Goal: Task Accomplishment & Management: Manage account settings

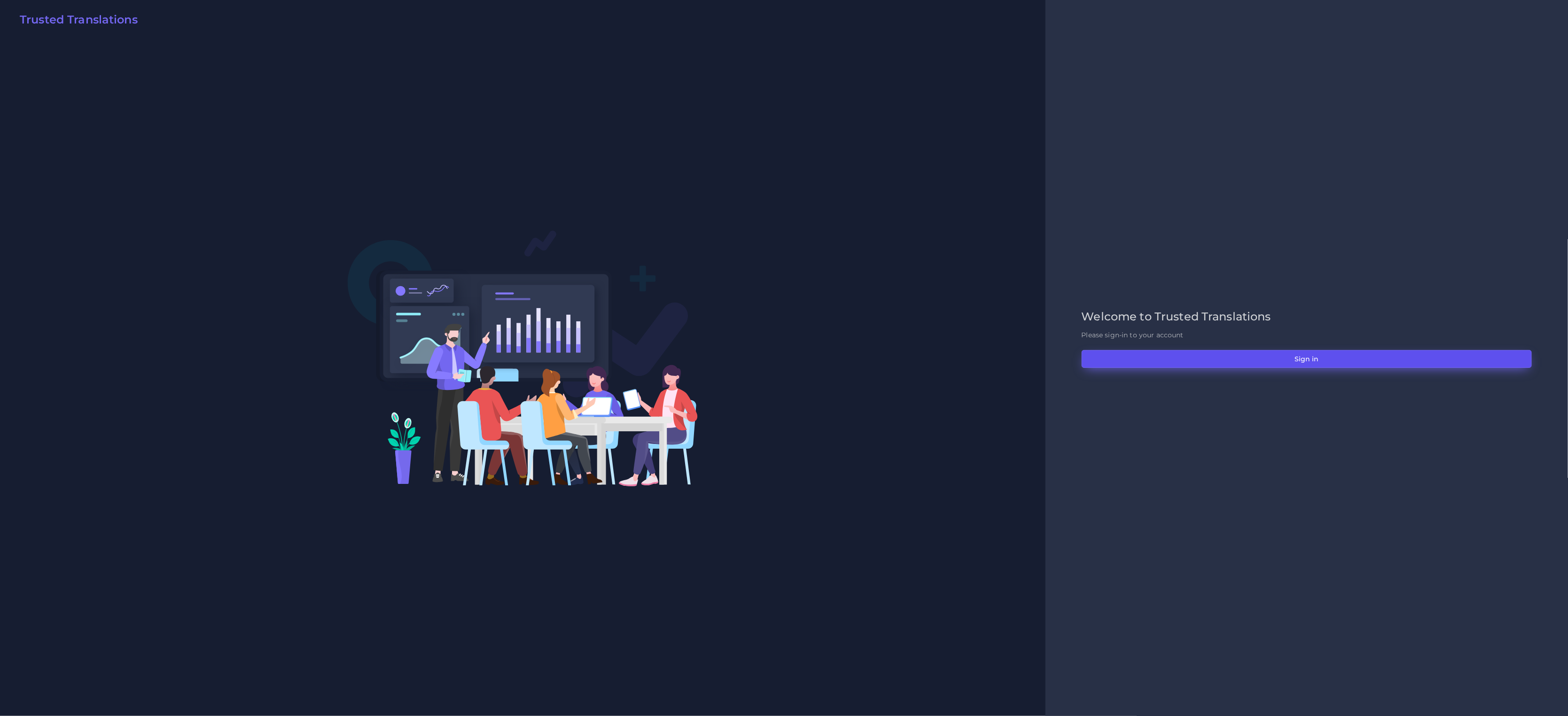
click at [1192, 357] on button "Sign in" at bounding box center [1307, 359] width 450 height 18
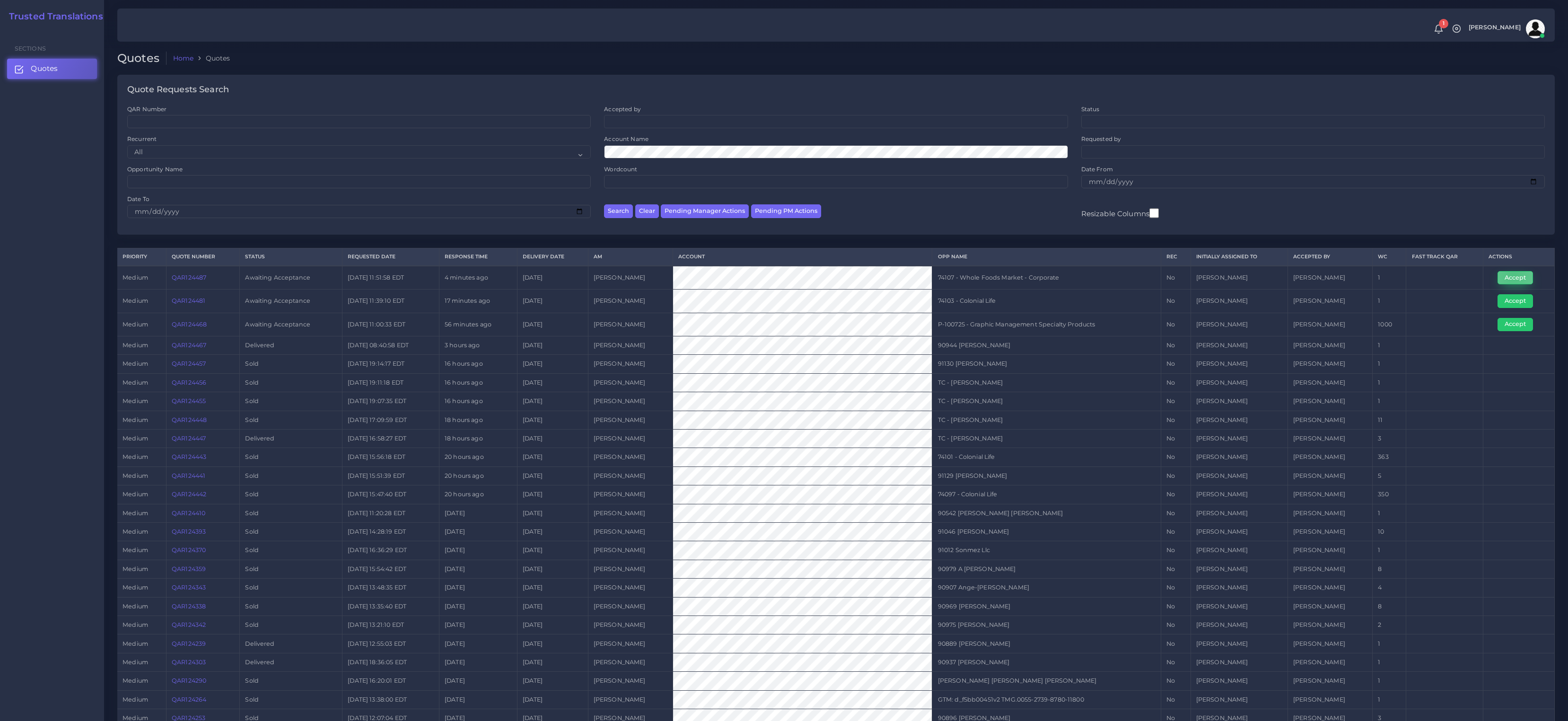
click at [1512, 275] on button "Accept" at bounding box center [1515, 278] width 36 height 13
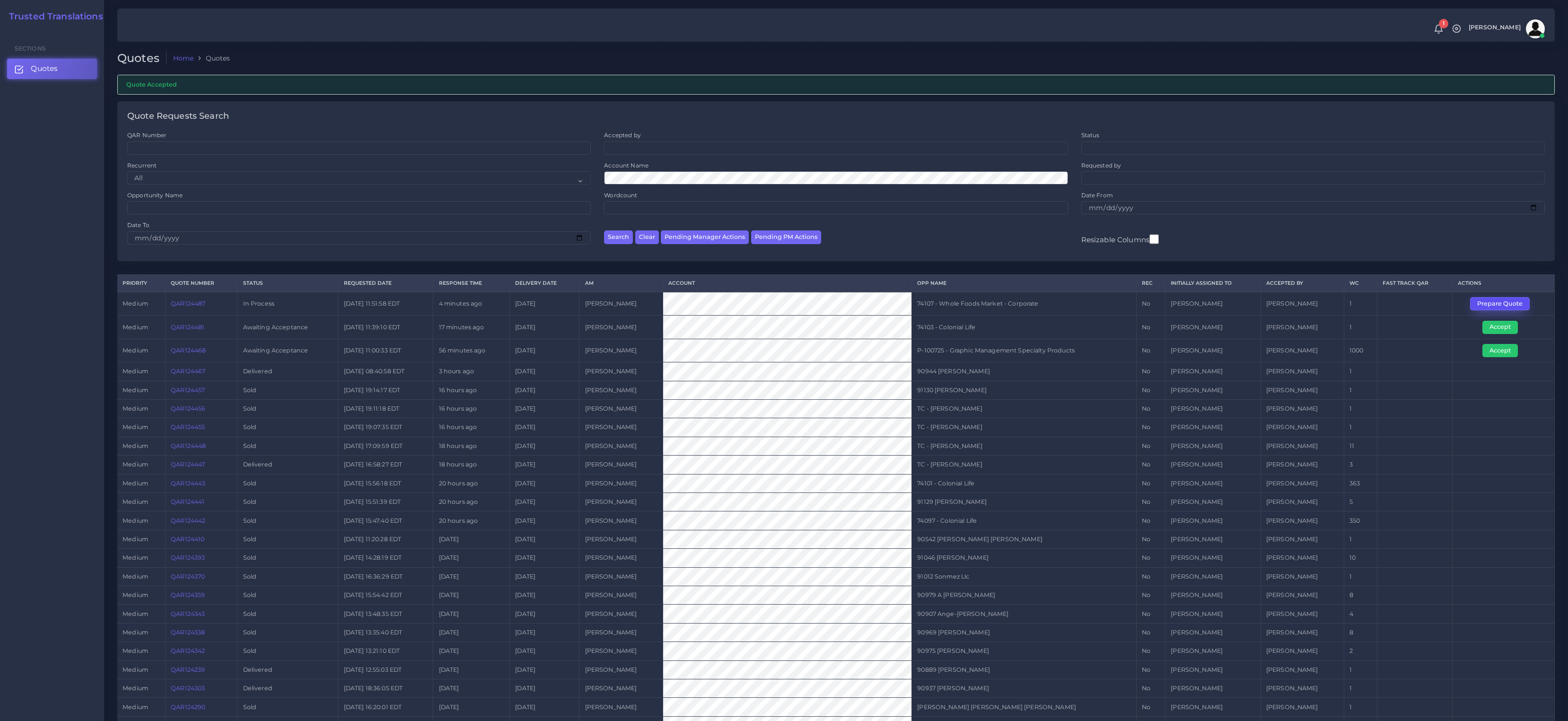
click at [1492, 306] on button "Prepare Quote" at bounding box center [1499, 304] width 59 height 13
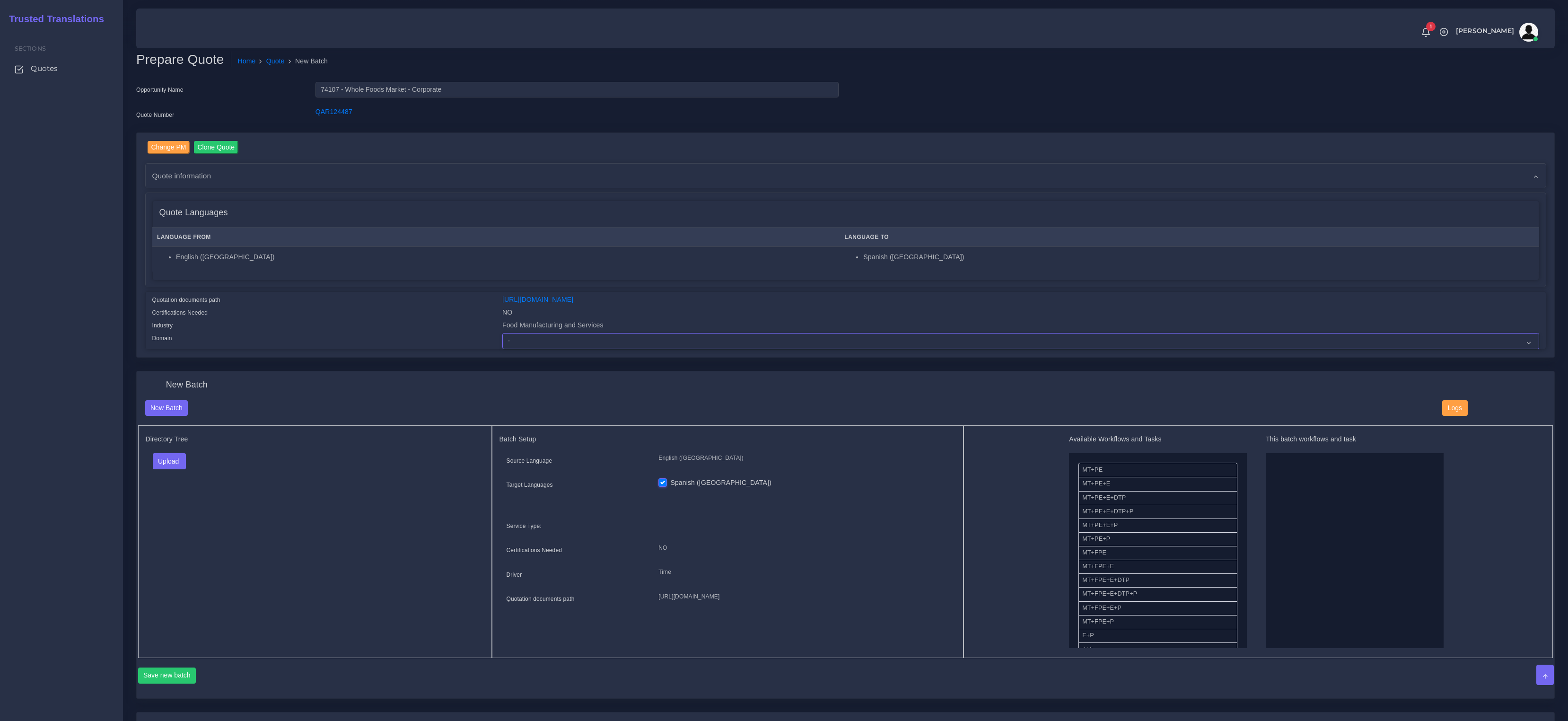
click at [653, 343] on select "- Advertising and Media Agriculture, Forestry and Fishing Architecture, Buildin…" at bounding box center [1021, 341] width 1037 height 16
select select "Food Manufacturing and Services"
click at [502, 333] on select "- Advertising and Media Agriculture, Forestry and Fishing Architecture, Buildin…" at bounding box center [1021, 341] width 1037 height 16
drag, startPoint x: 372, startPoint y: 506, endPoint x: 189, endPoint y: 494, distance: 183.4
click at [370, 506] on div "Directory Tree Upload Folder Files un/check all" at bounding box center [314, 542] width 354 height 233
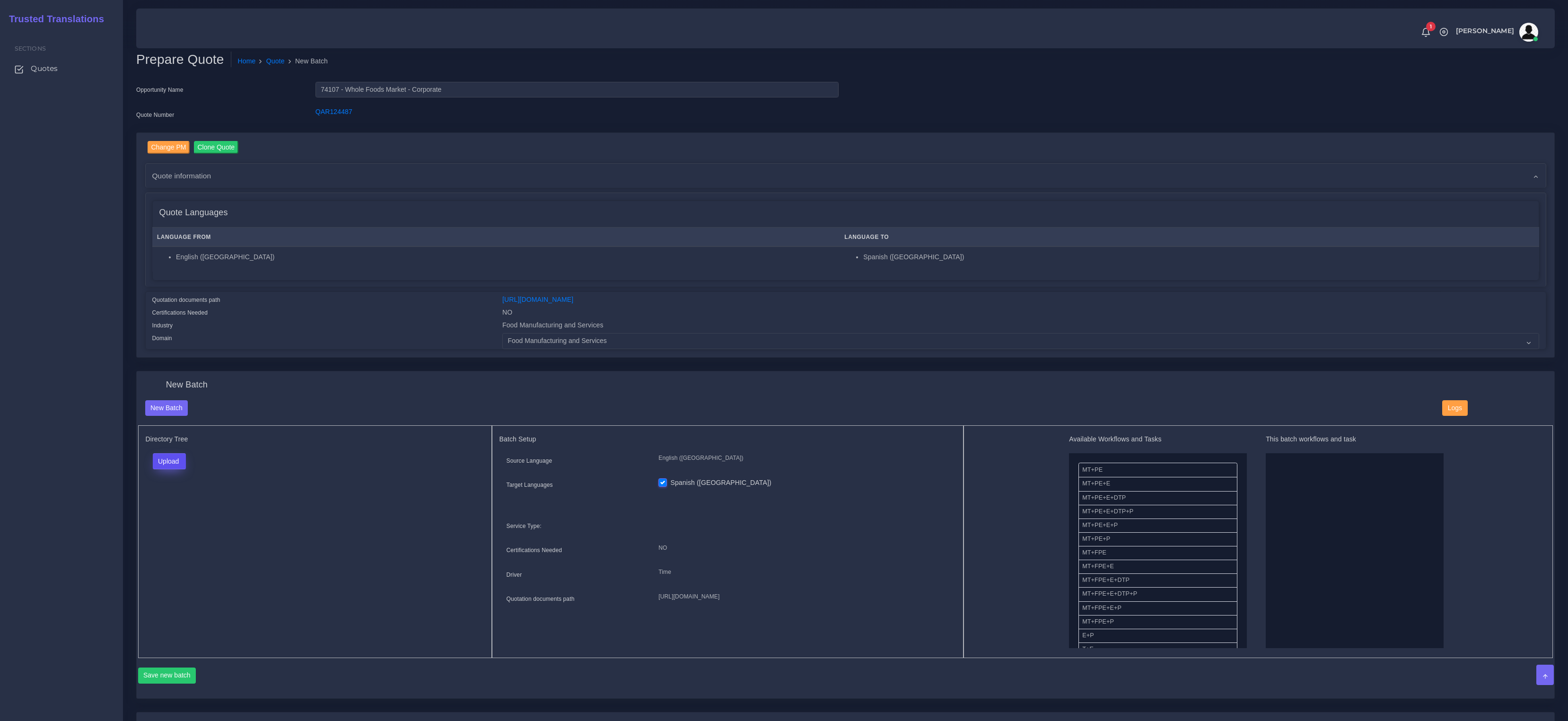
click at [176, 462] on button "Upload" at bounding box center [169, 462] width 34 height 16
click at [176, 501] on label "Files" at bounding box center [186, 497] width 66 height 12
click at [1098, 512] on li "MT+PE+E+DTP+P" at bounding box center [1157, 512] width 159 height 14
drag, startPoint x: 1100, startPoint y: 518, endPoint x: 1264, endPoint y: 532, distance: 164.6
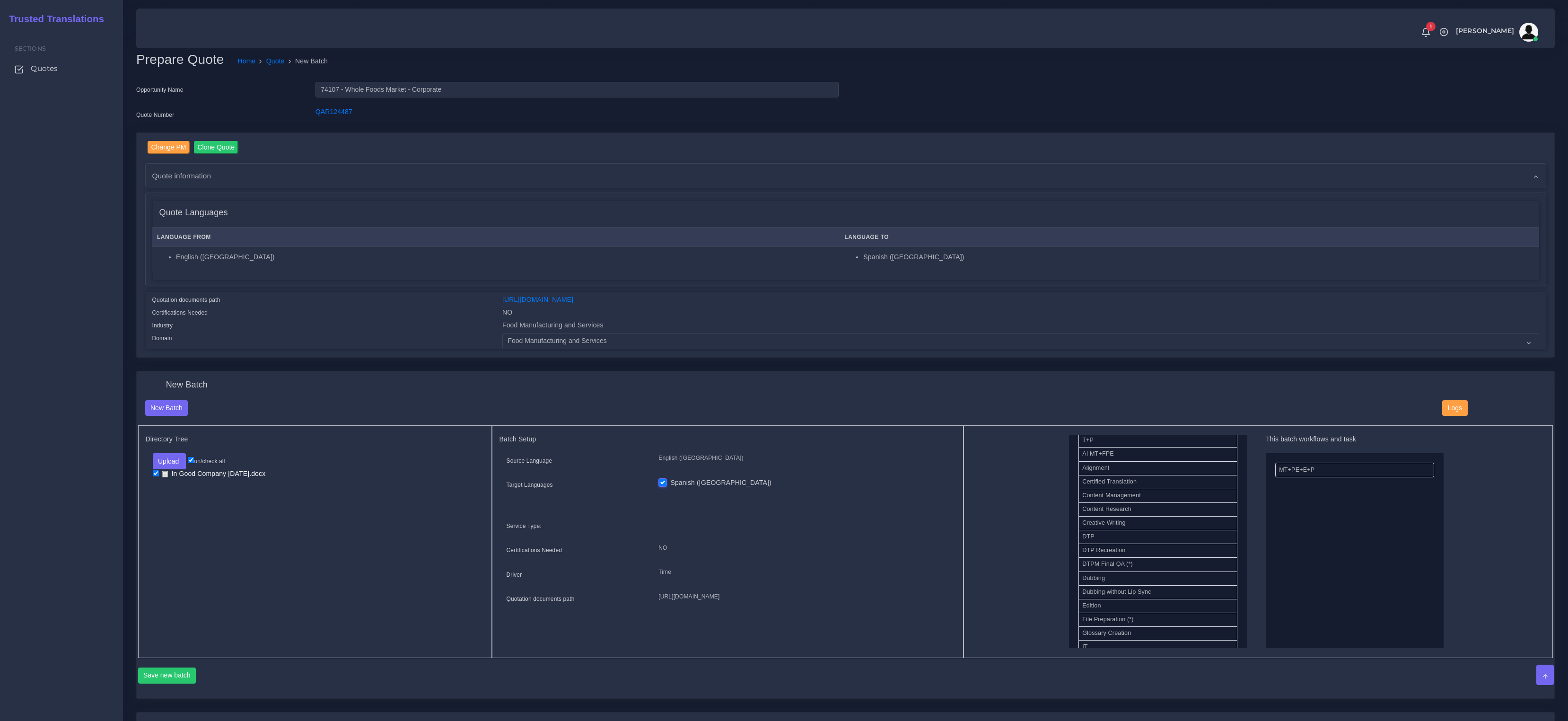
drag, startPoint x: 1102, startPoint y: 531, endPoint x: 1265, endPoint y: 530, distance: 163.0
click at [167, 674] on button "Save new batch" at bounding box center [167, 676] width 58 height 16
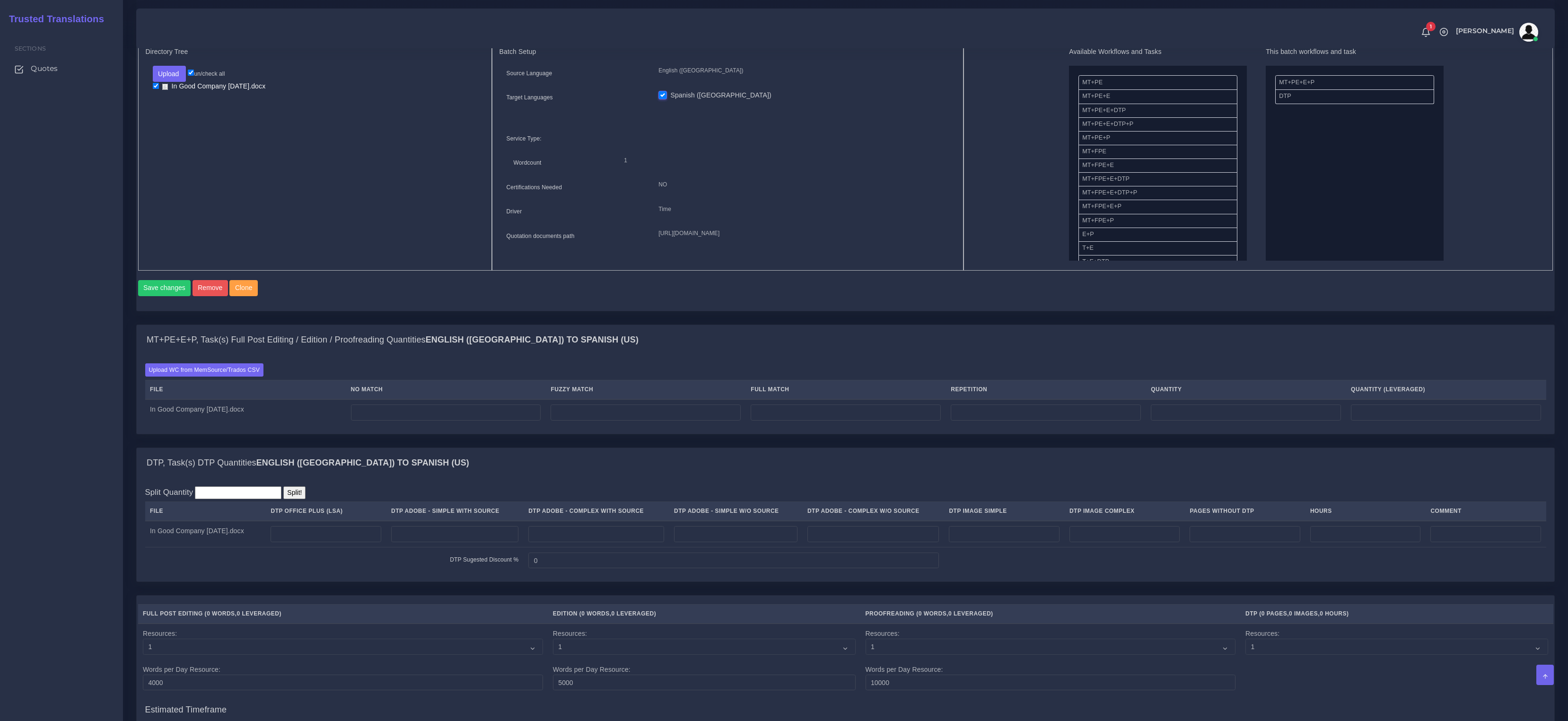
scroll to position [500, 0]
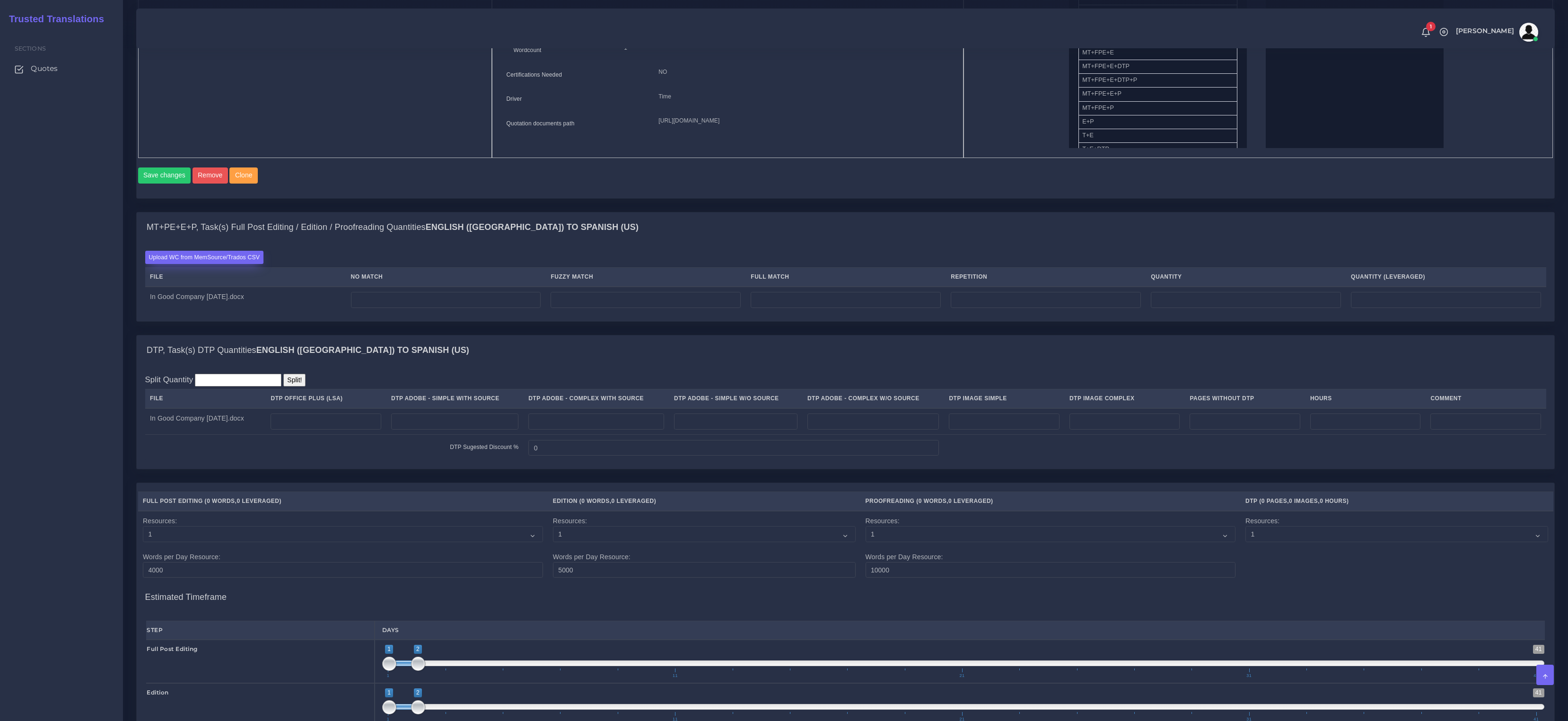
click at [241, 264] on label "Upload WC from MemSource/Trados CSV" at bounding box center [205, 257] width 119 height 13
click at [0, 0] on input "Upload WC from MemSource/Trados CSV" at bounding box center [0, 0] width 0 height 0
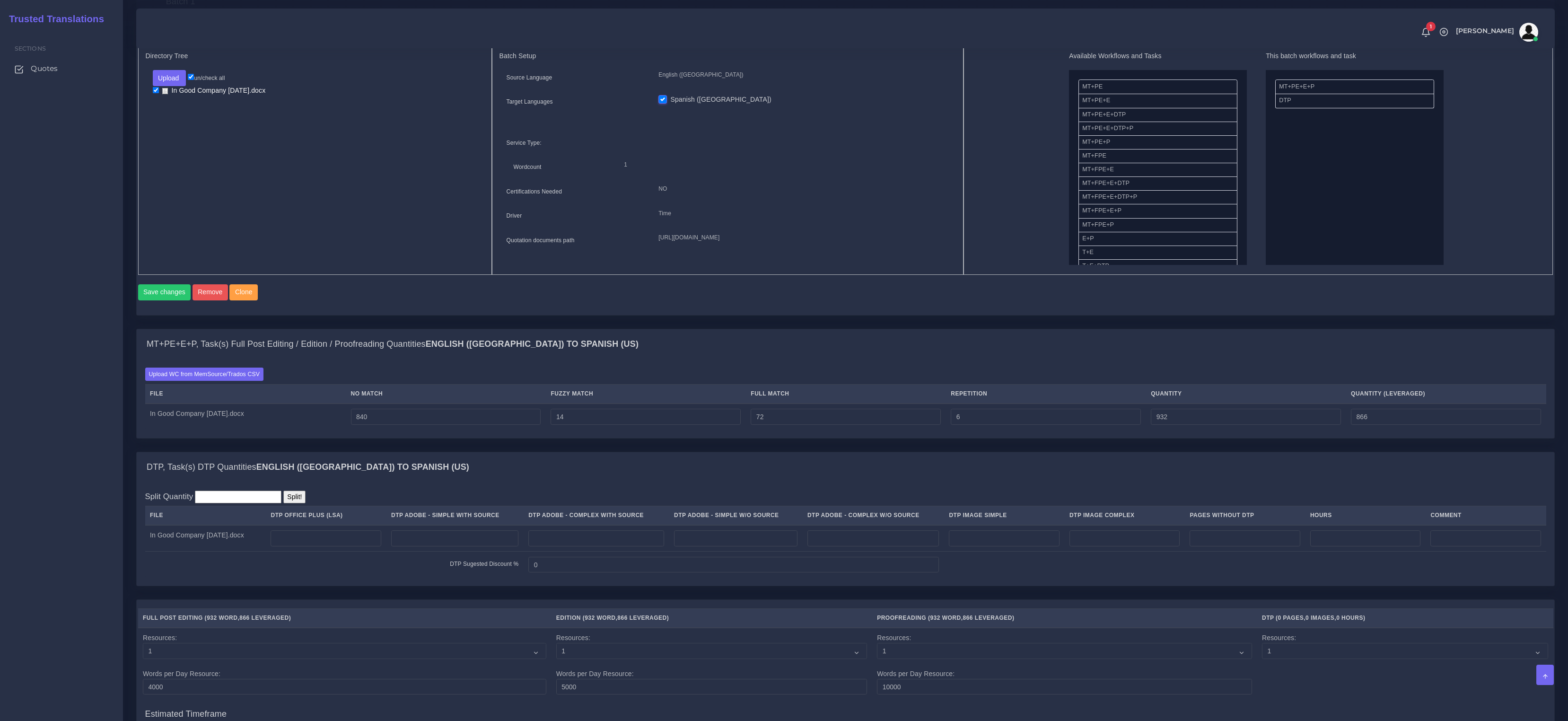
scroll to position [531, 0]
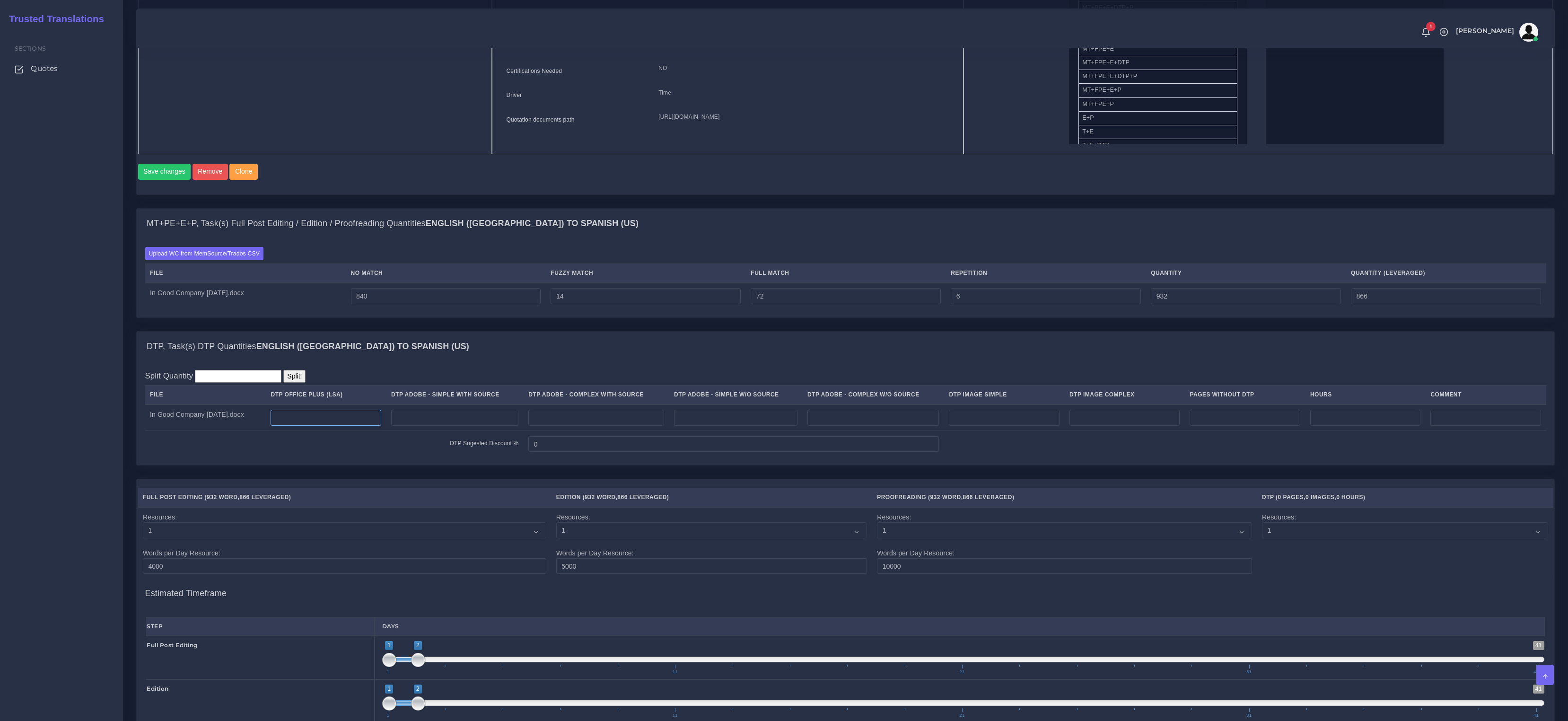
click at [345, 426] on input "number" at bounding box center [326, 418] width 111 height 16
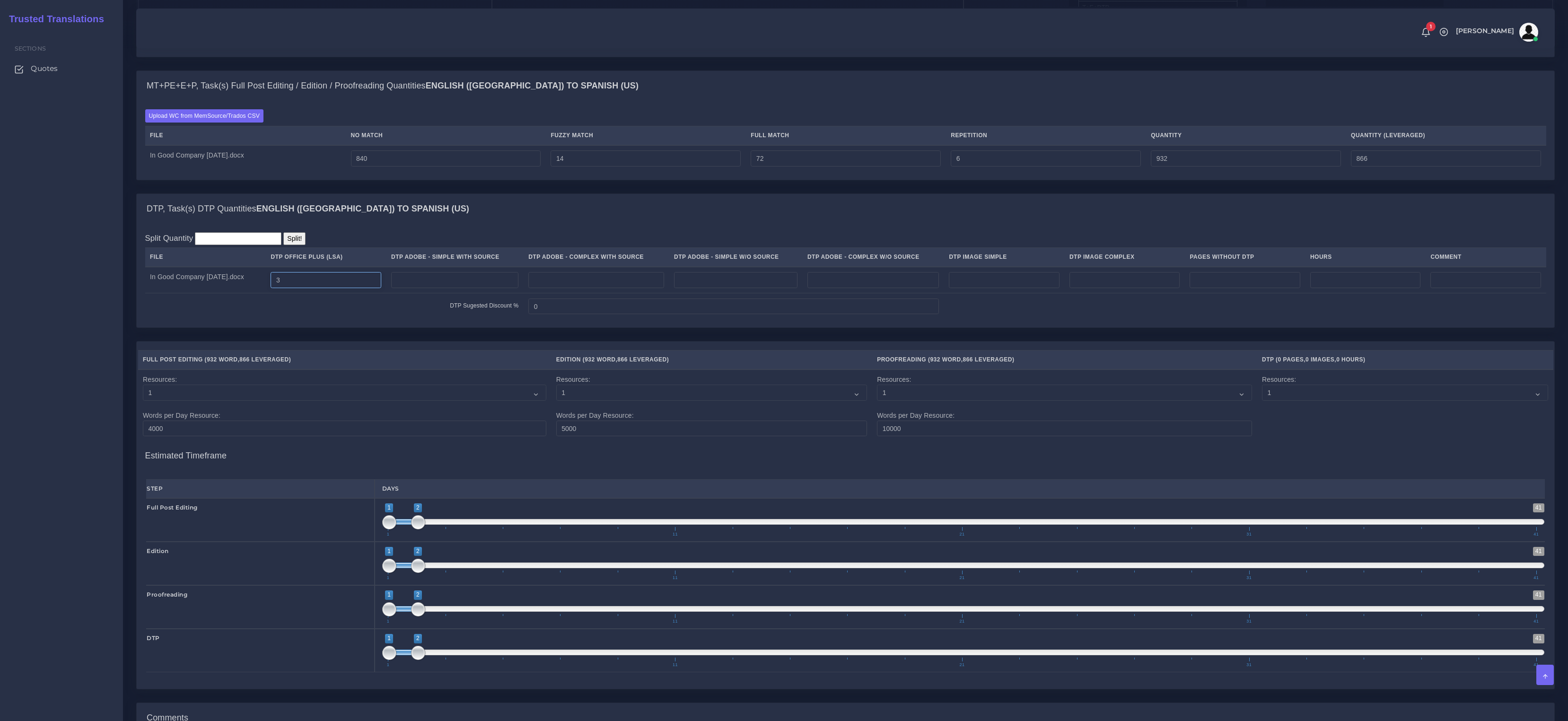
scroll to position [865, 0]
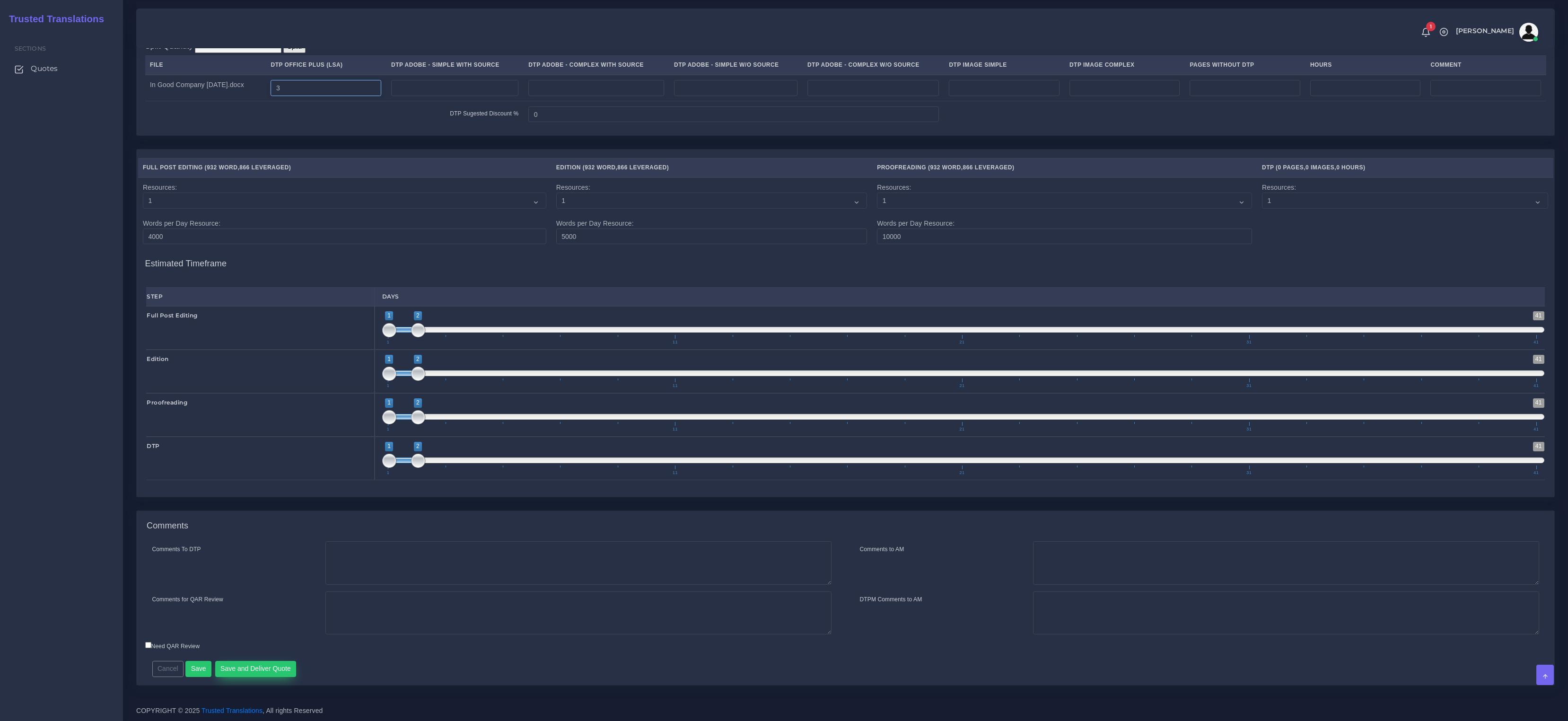
type input "3"
click at [266, 669] on button "Save and Deliver Quote" at bounding box center [256, 669] width 81 height 16
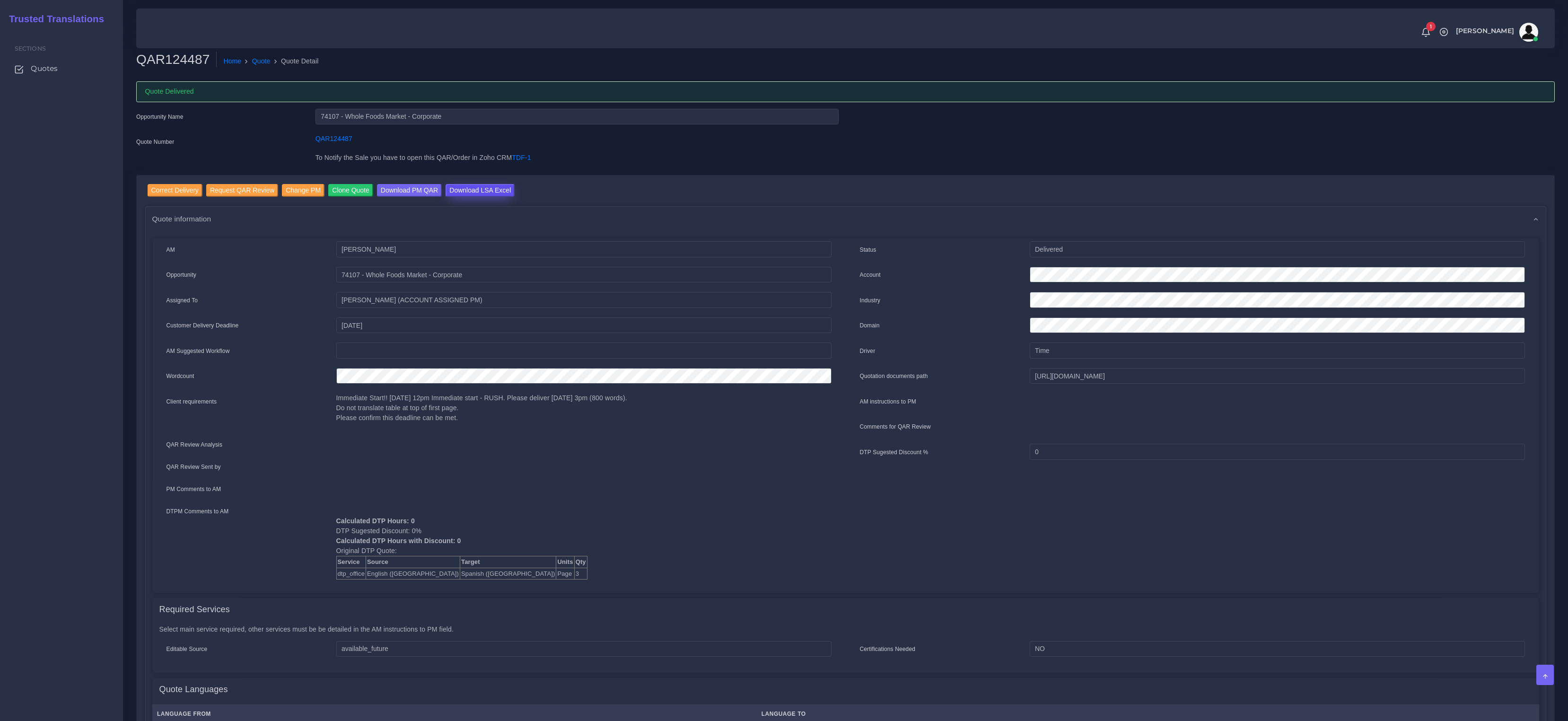
click at [494, 186] on input "Download LSA Excel" at bounding box center [480, 190] width 69 height 13
click at [268, 63] on link "Quote" at bounding box center [261, 61] width 18 height 10
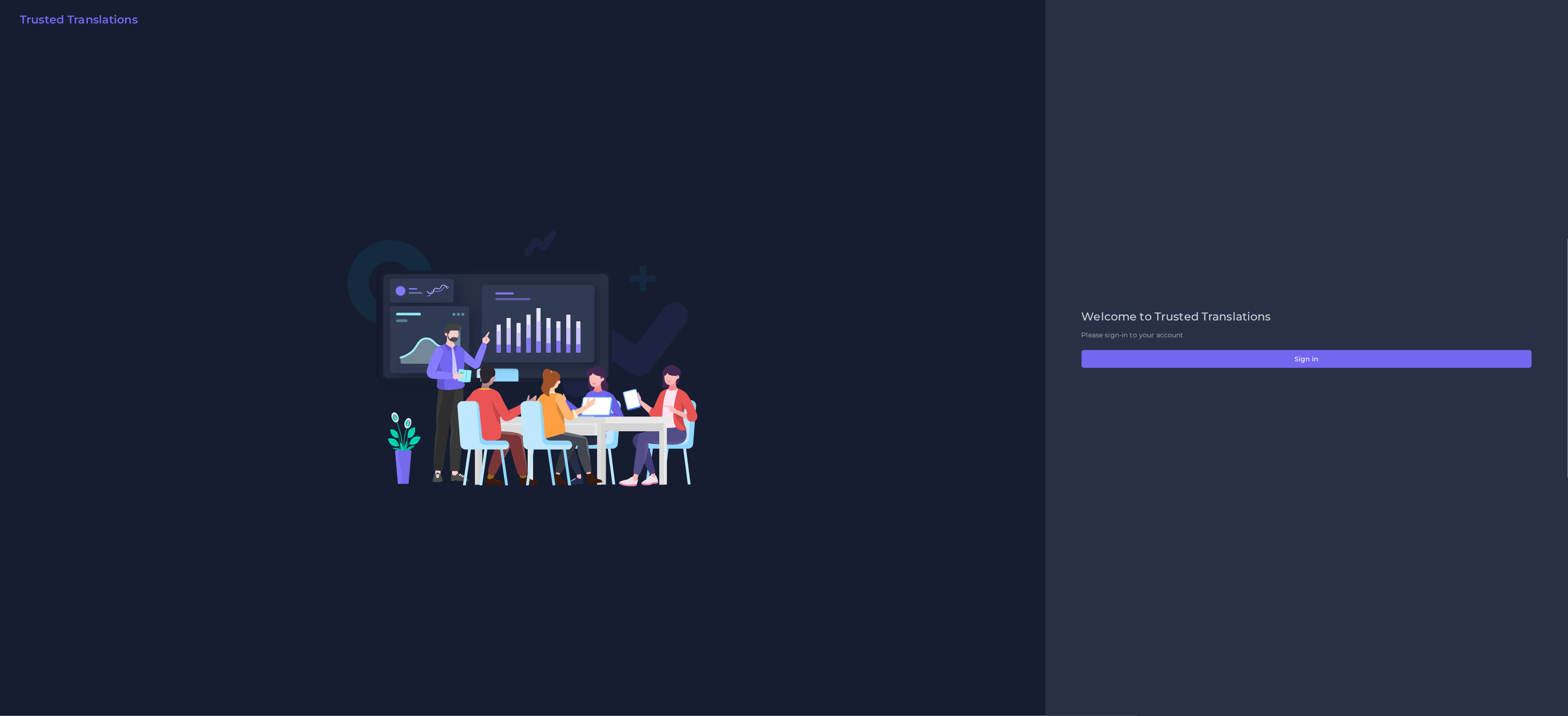
click at [1262, 369] on div "Welcome to Trusted Translations Please sign-in to your account Sign in" at bounding box center [1307, 357] width 470 height 96
click at [1266, 361] on button "Sign in" at bounding box center [1307, 359] width 450 height 18
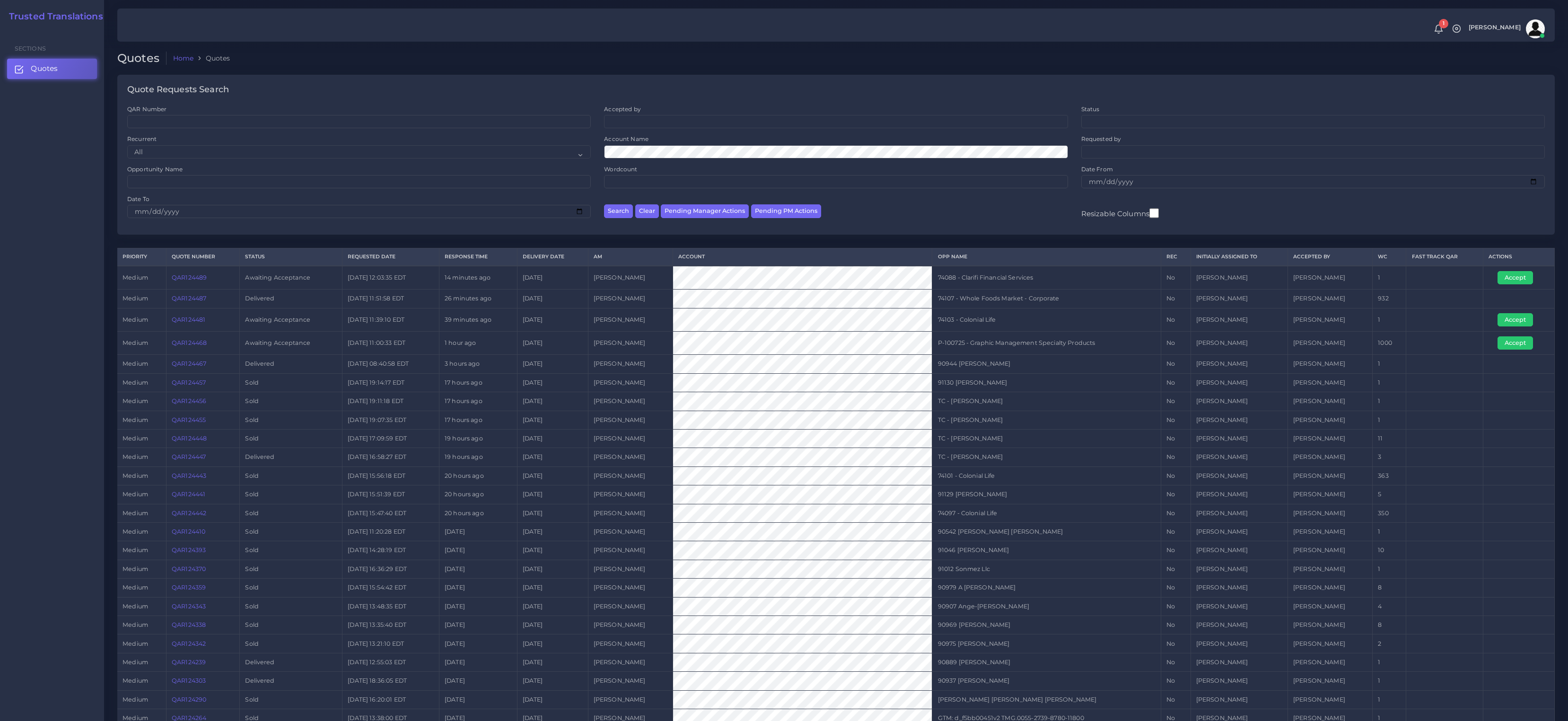
click at [187, 297] on link "QAR124487" at bounding box center [189, 299] width 34 height 7
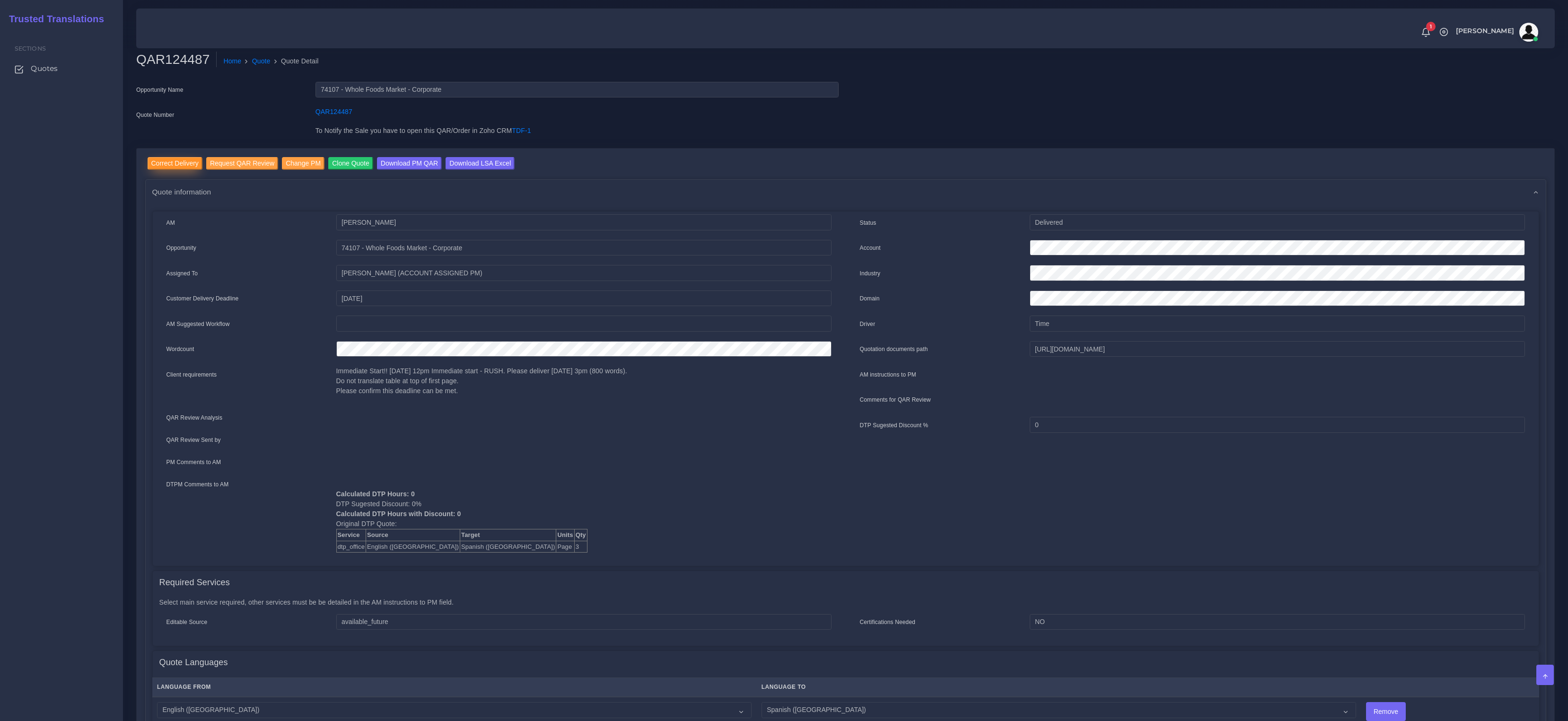
click at [184, 162] on input "Correct Delivery" at bounding box center [175, 163] width 55 height 13
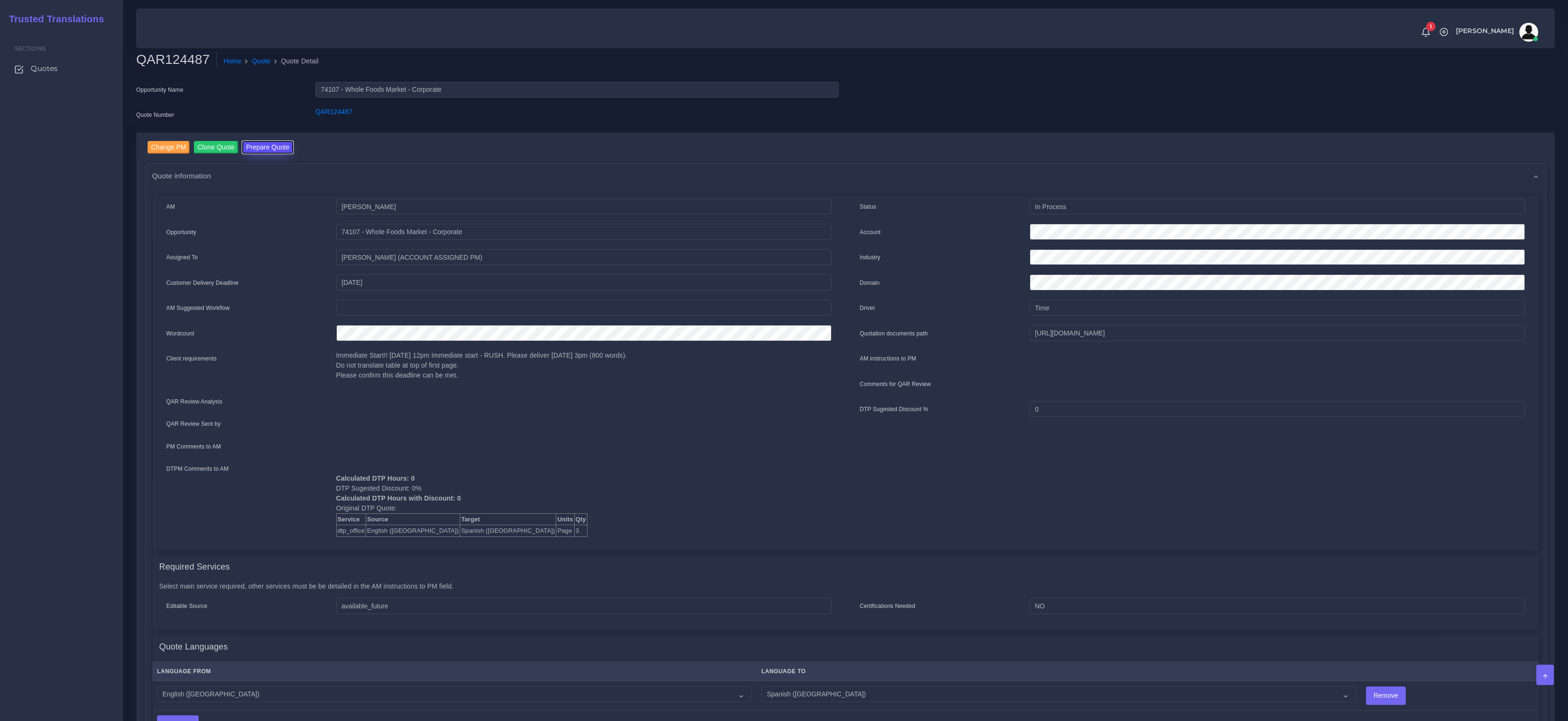
click at [258, 148] on button "Prepare Quote" at bounding box center [267, 147] width 51 height 13
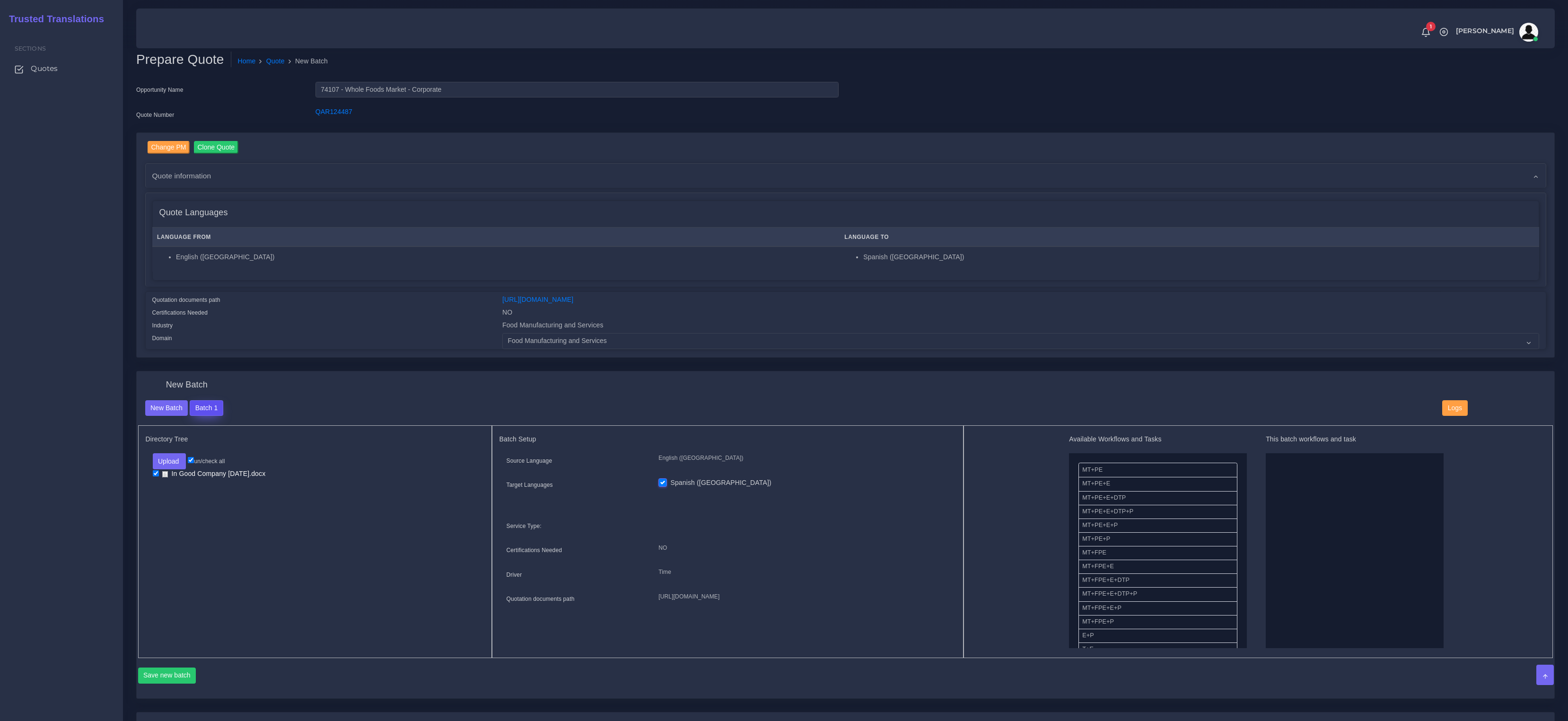
click at [217, 406] on button "Batch 1" at bounding box center [206, 408] width 33 height 16
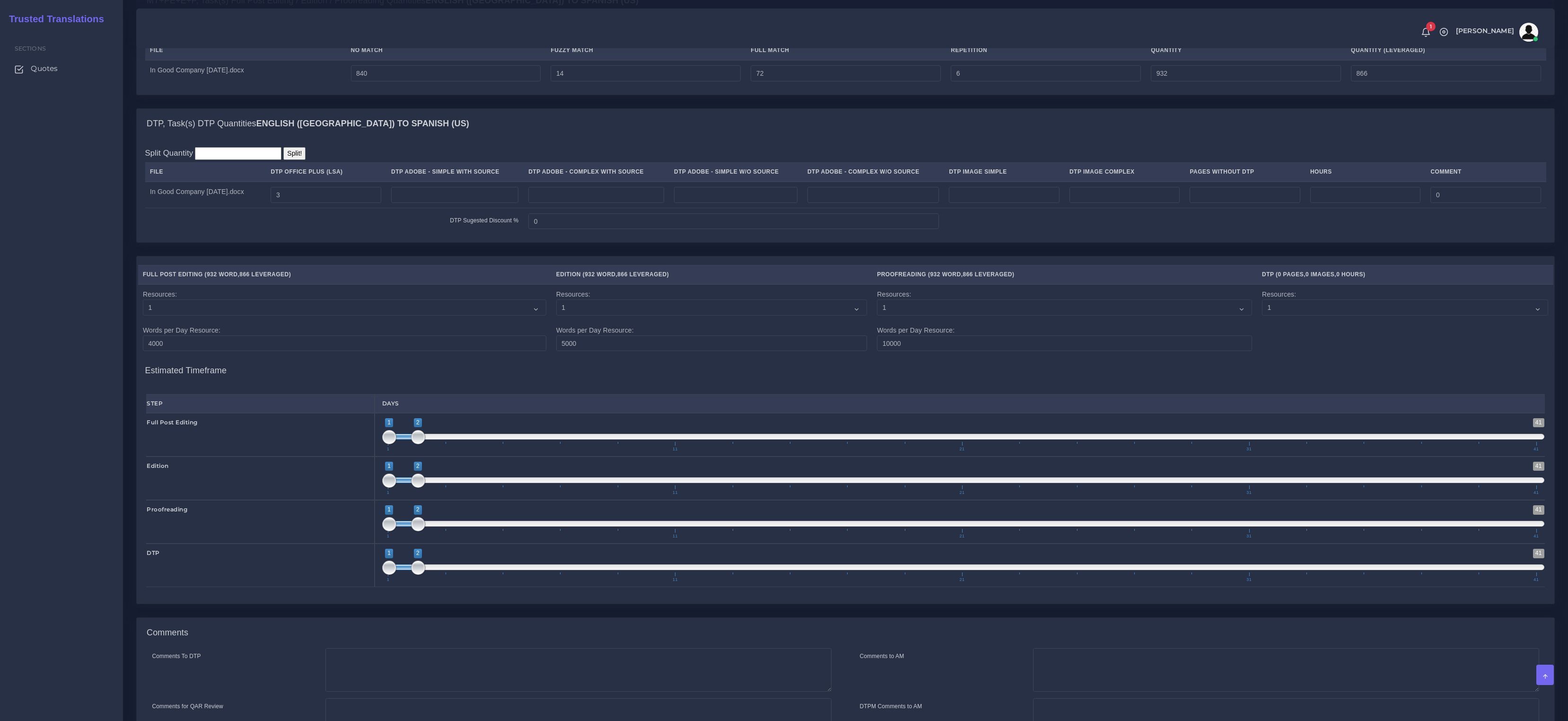
scroll to position [839, 0]
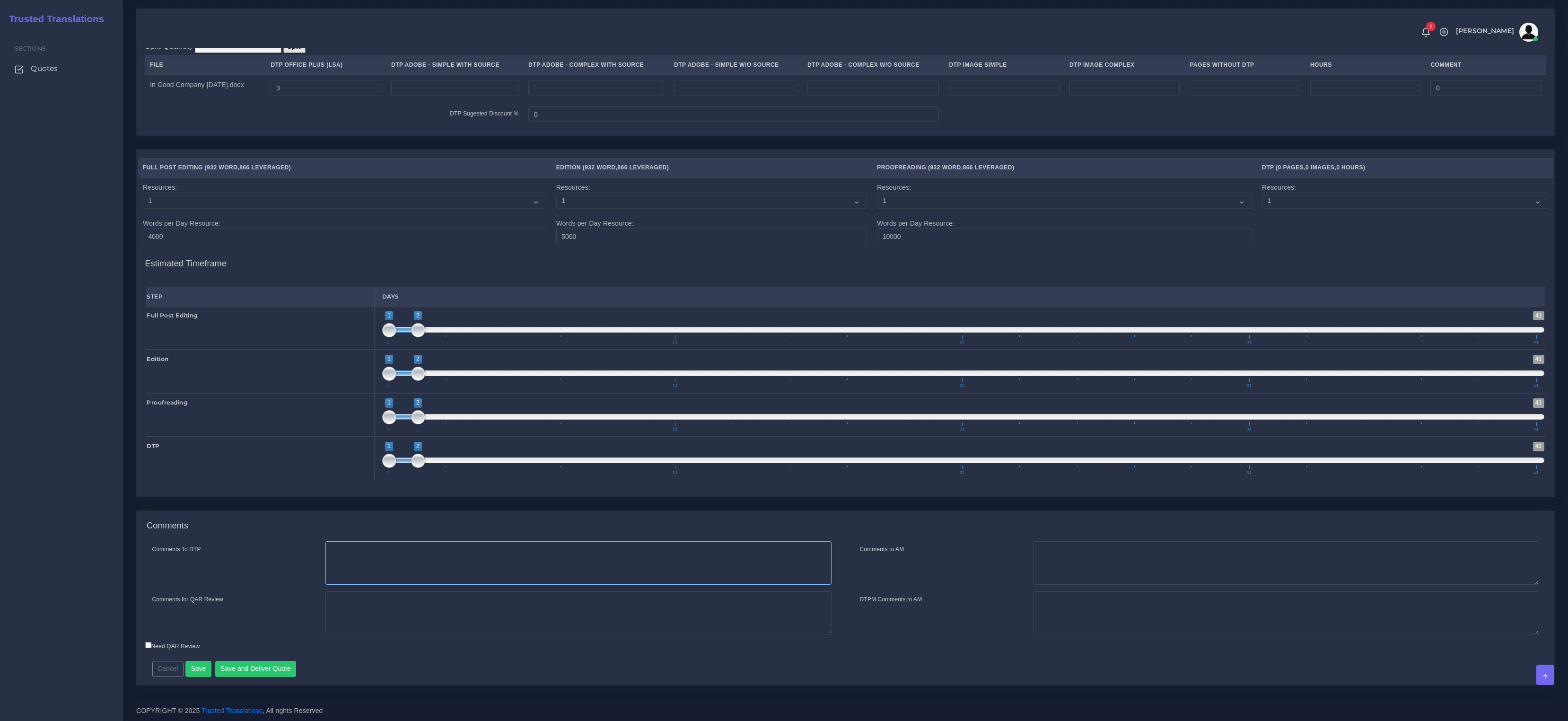
click at [371, 554] on textarea "Comments To DTP" at bounding box center [578, 563] width 506 height 44
paste textarea "Do not translate table at top of first page."
type textarea "Do not translate table at top of first page."
click at [250, 665] on button "Save and Deliver Quote" at bounding box center [256, 669] width 81 height 16
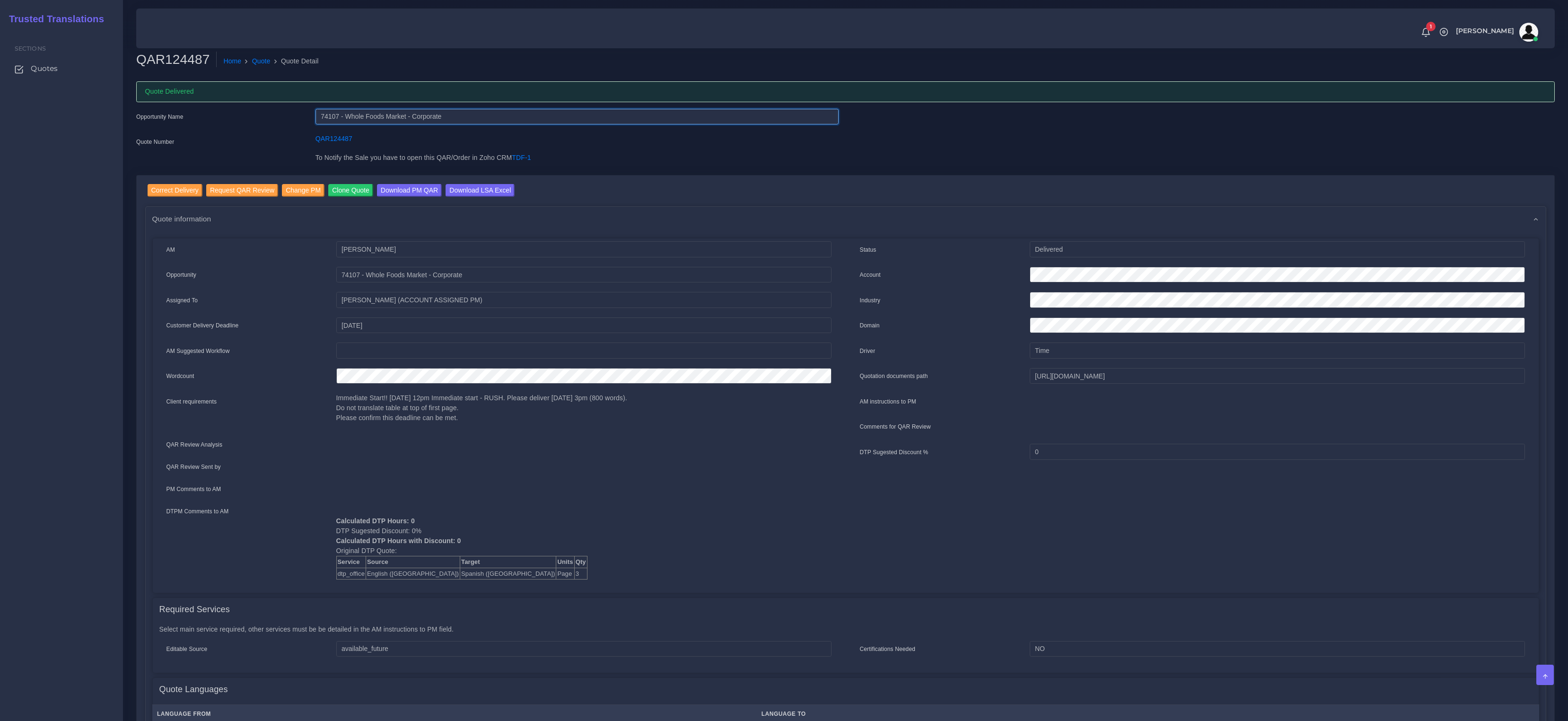
click at [327, 120] on input "74107 - Whole Foods Market - Corporate" at bounding box center [577, 117] width 523 height 16
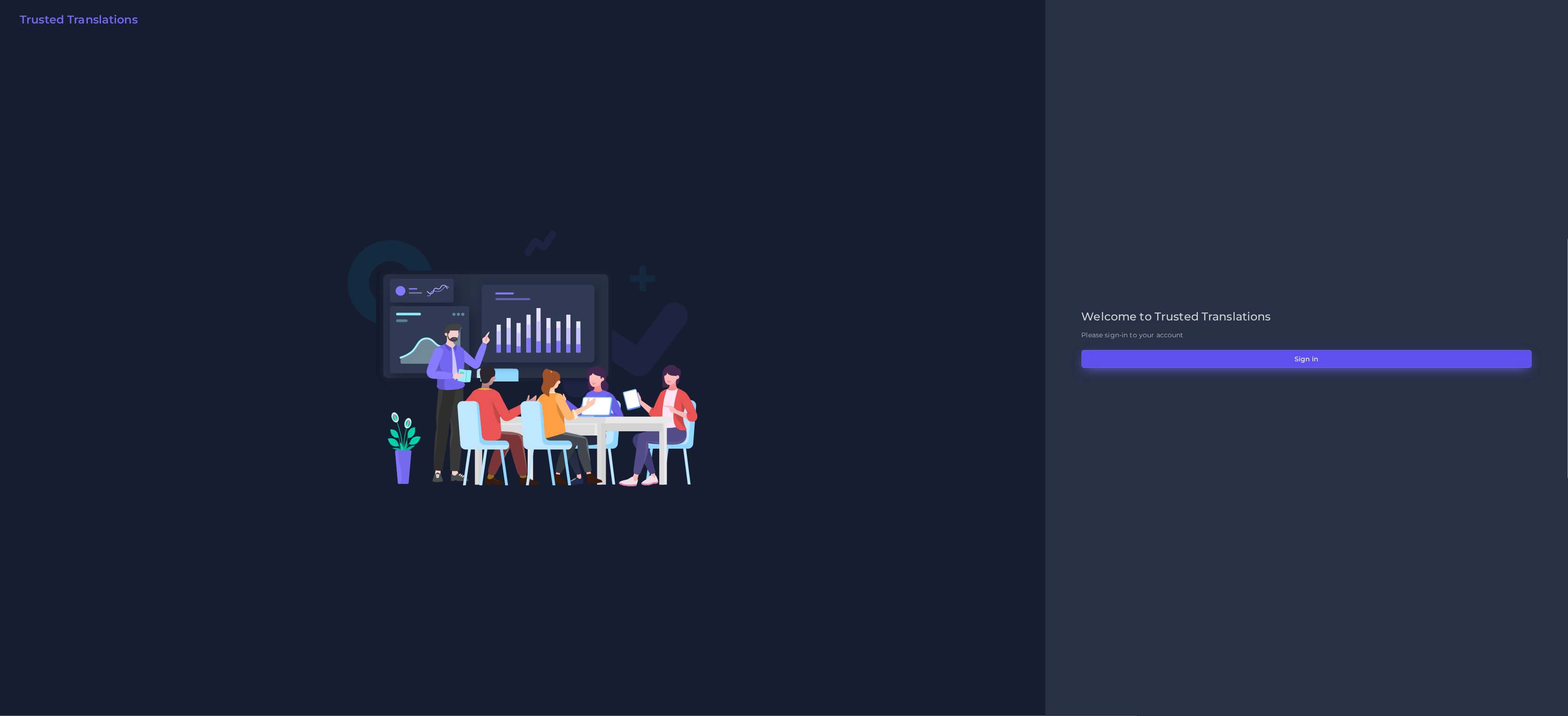
click at [1276, 365] on button "Sign in" at bounding box center [1307, 359] width 450 height 18
